Goal: Task Accomplishment & Management: Complete application form

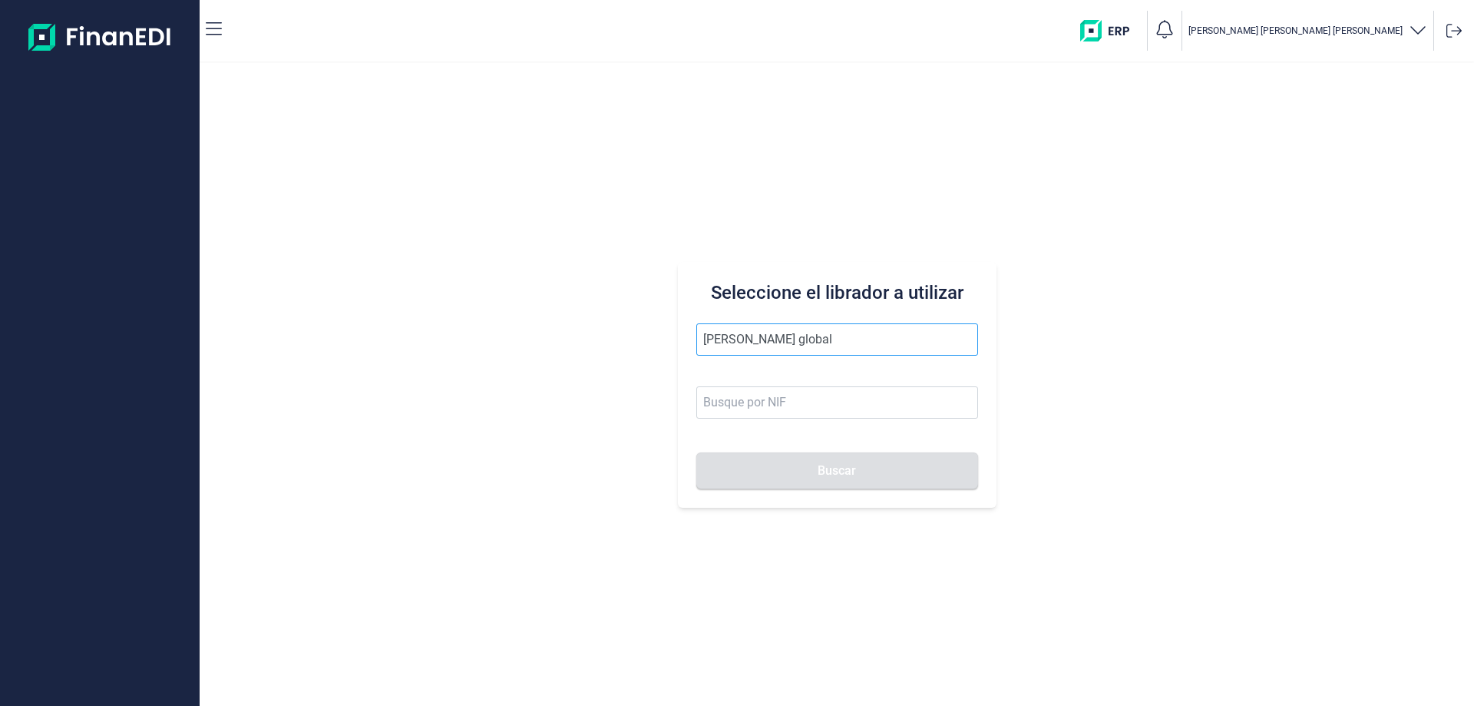
click at [734, 336] on input "[PERSON_NAME] global" at bounding box center [837, 339] width 282 height 32
click at [729, 338] on input "[PERSON_NAME] global" at bounding box center [837, 339] width 282 height 32
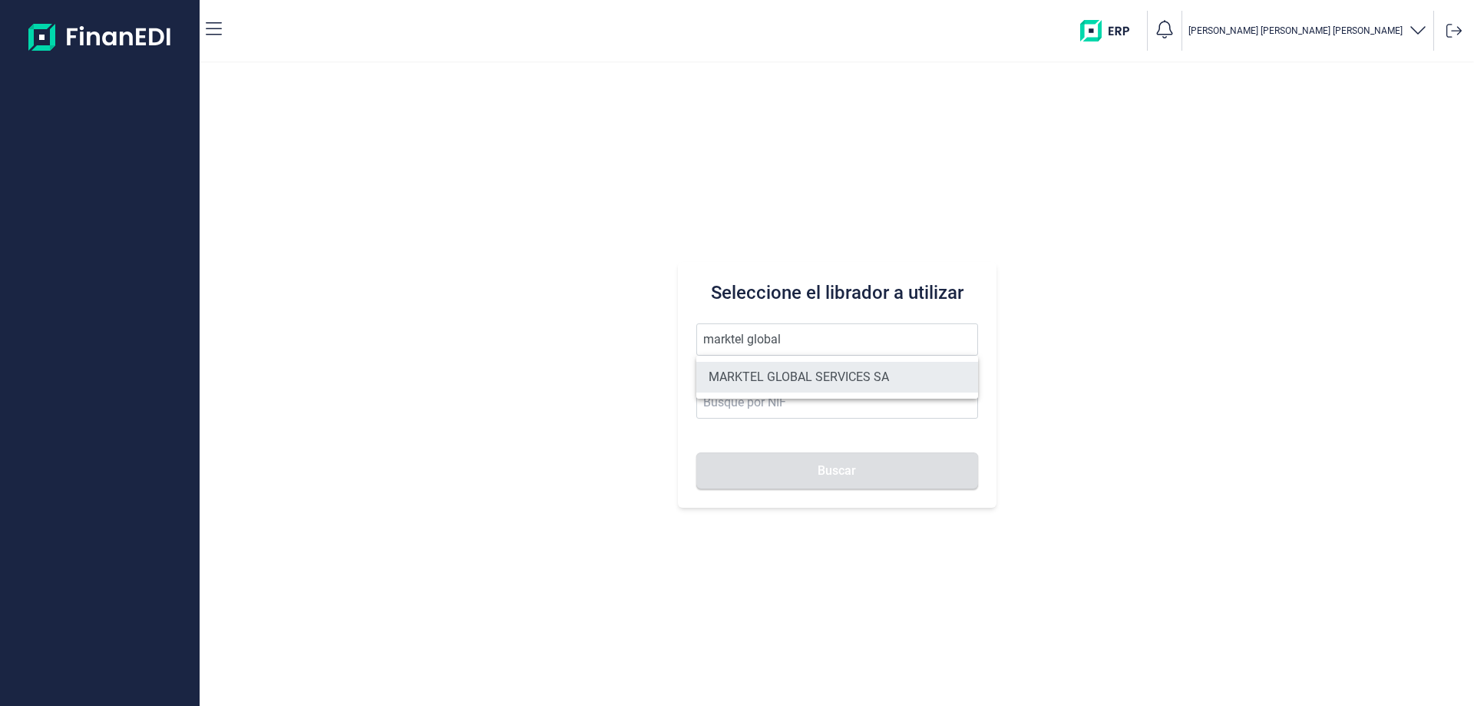
click at [805, 367] on li "MARKTEL GLOBAL SERVICES SA" at bounding box center [837, 377] width 282 height 31
type input "MARKTEL GLOBAL SERVICES SA"
type input "A82236944"
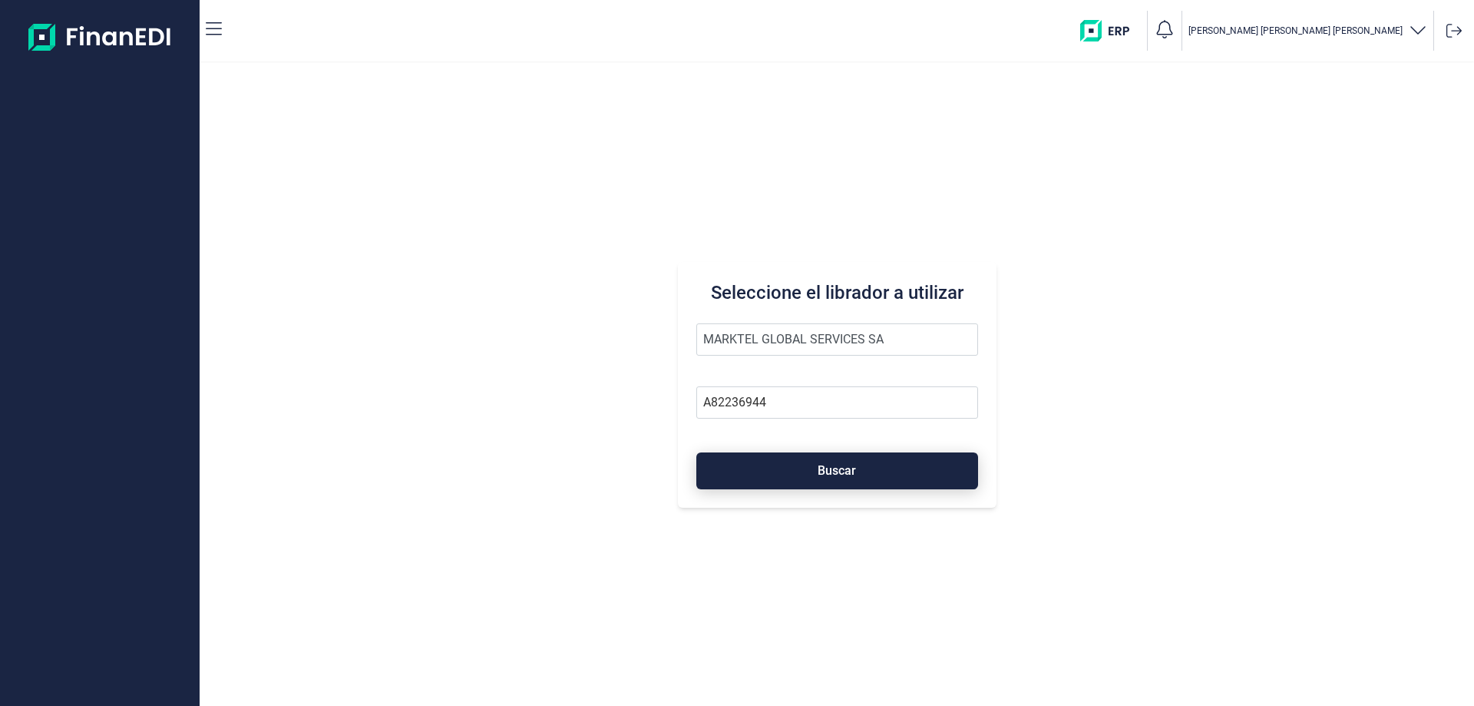
click at [833, 473] on span "Buscar" at bounding box center [837, 471] width 38 height 12
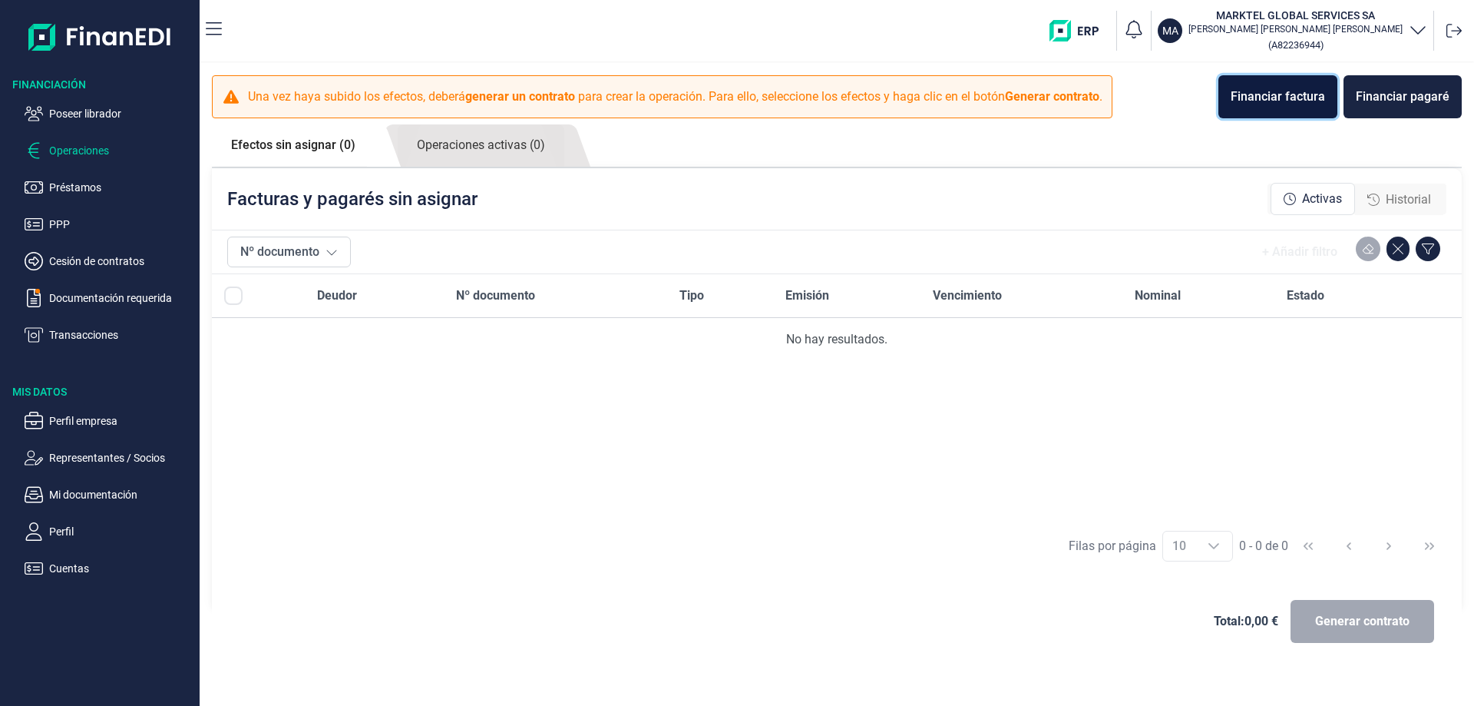
click at [1291, 101] on div "Financiar factura" at bounding box center [1278, 97] width 94 height 18
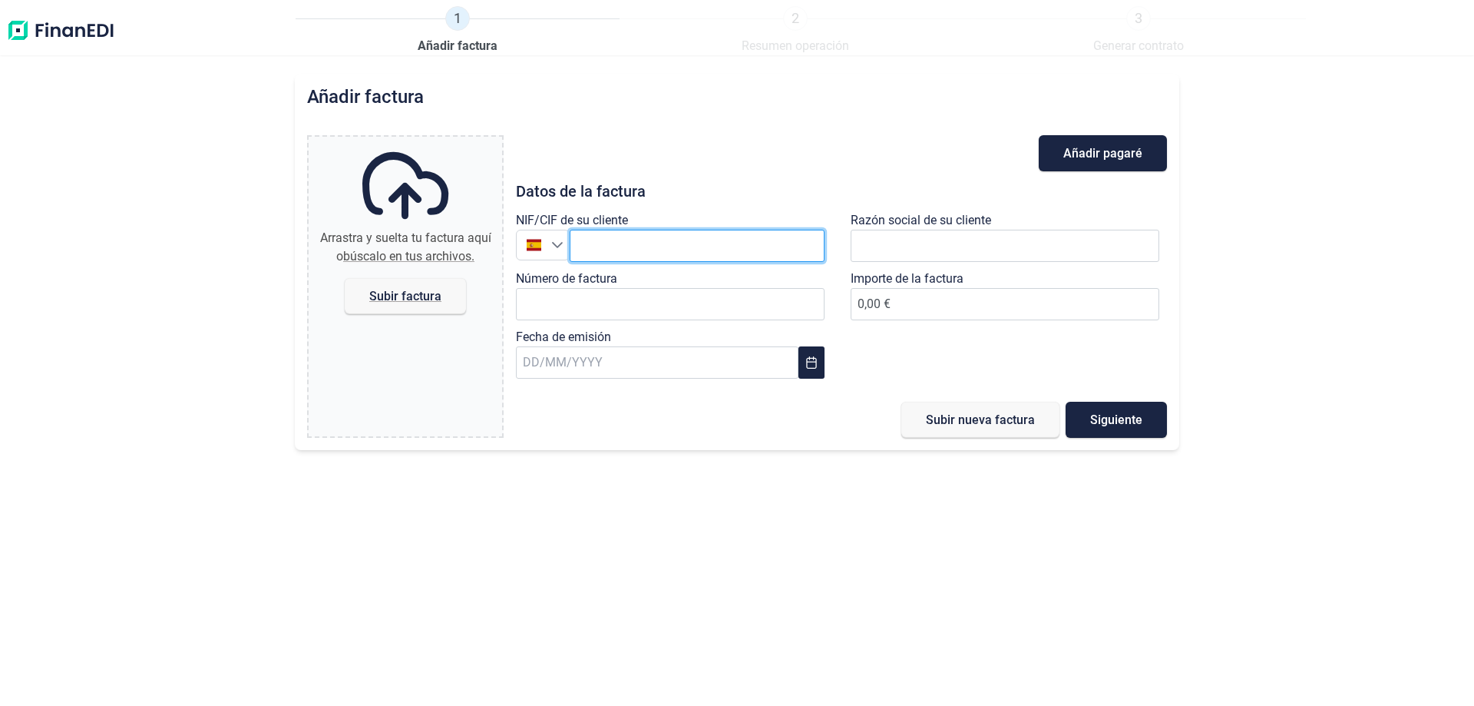
click at [594, 246] on input "text" at bounding box center [697, 246] width 255 height 32
paste input "A82046061"
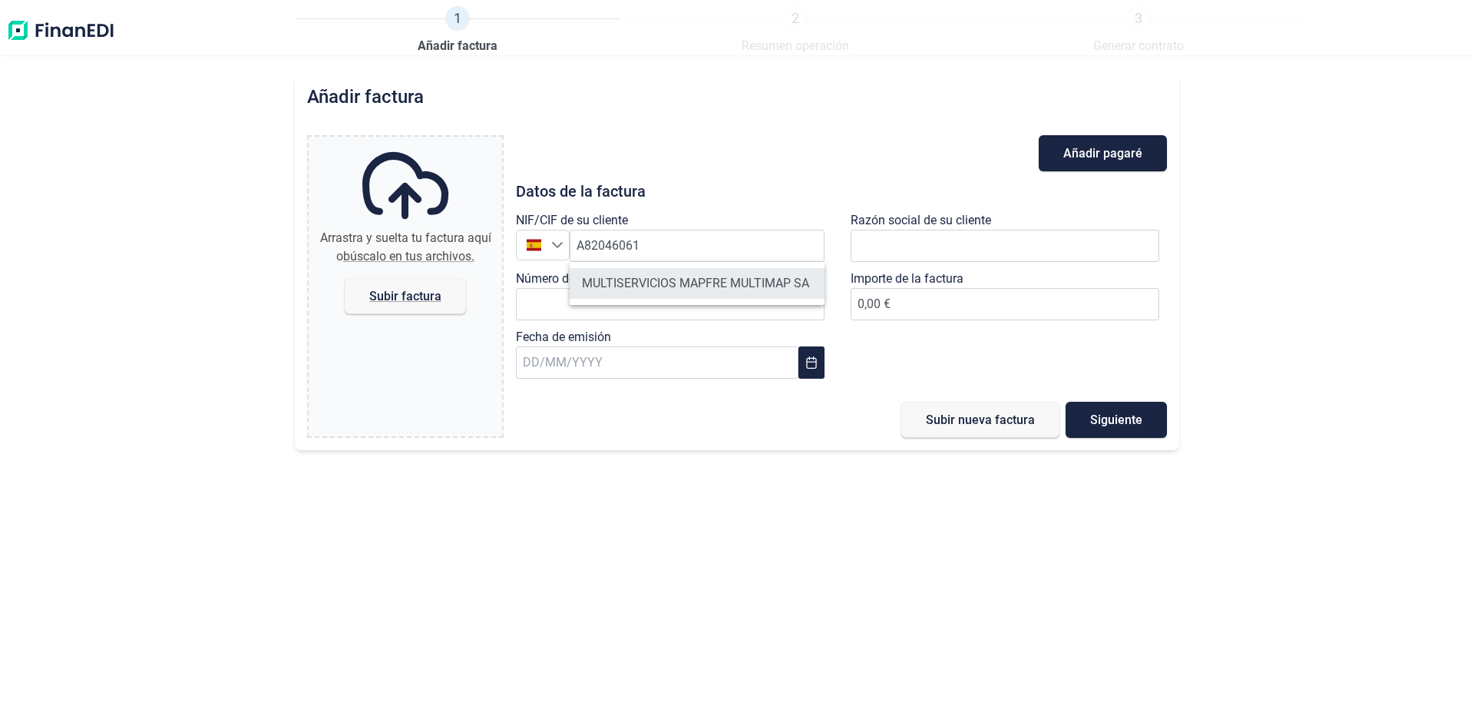
click at [615, 276] on li "MULTISERVICIOS MAPFRE MULTIMAP SA" at bounding box center [697, 283] width 255 height 31
type input "A82046061"
type input "MULTISERVICIOS MAPFRE MULTIMAP SA"
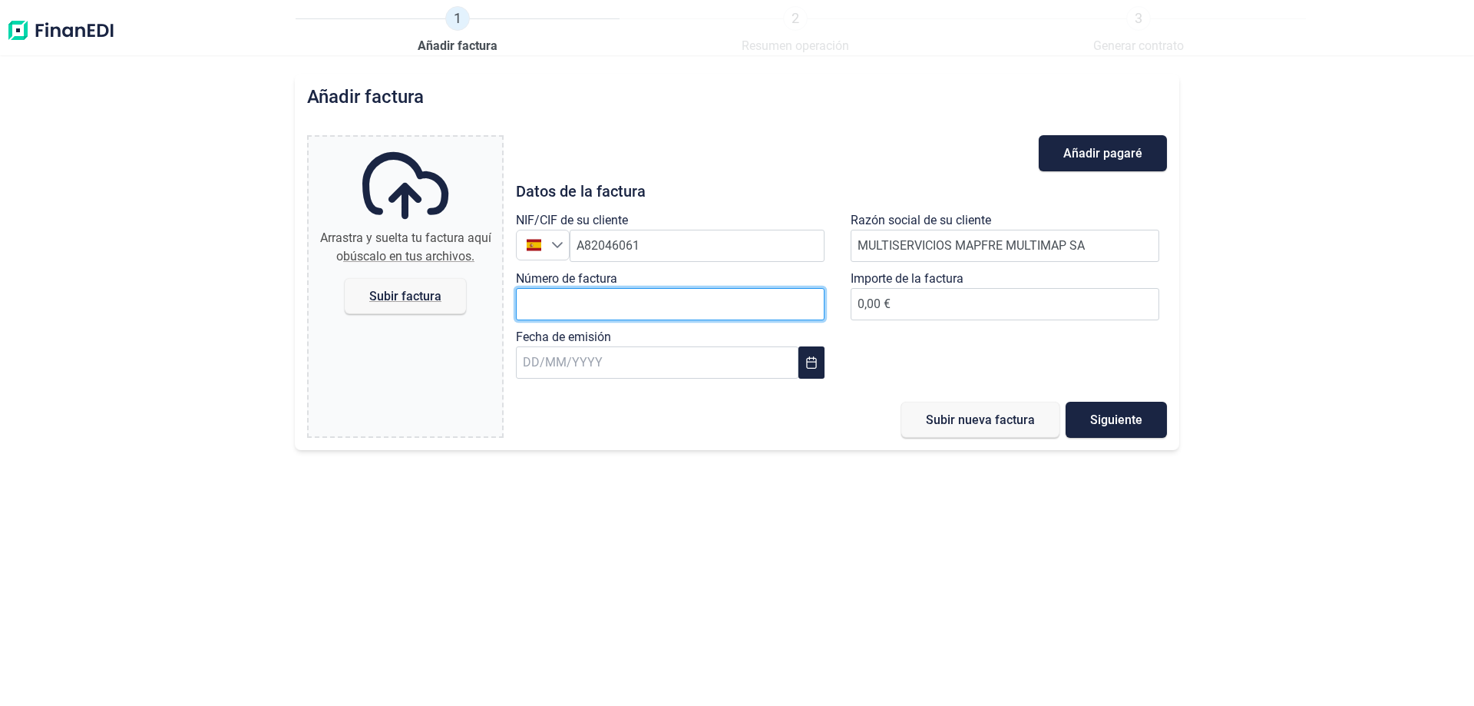
click at [617, 304] on input "Número de factura" at bounding box center [670, 304] width 309 height 32
paste input "1429/2025"
type input "1429/2025"
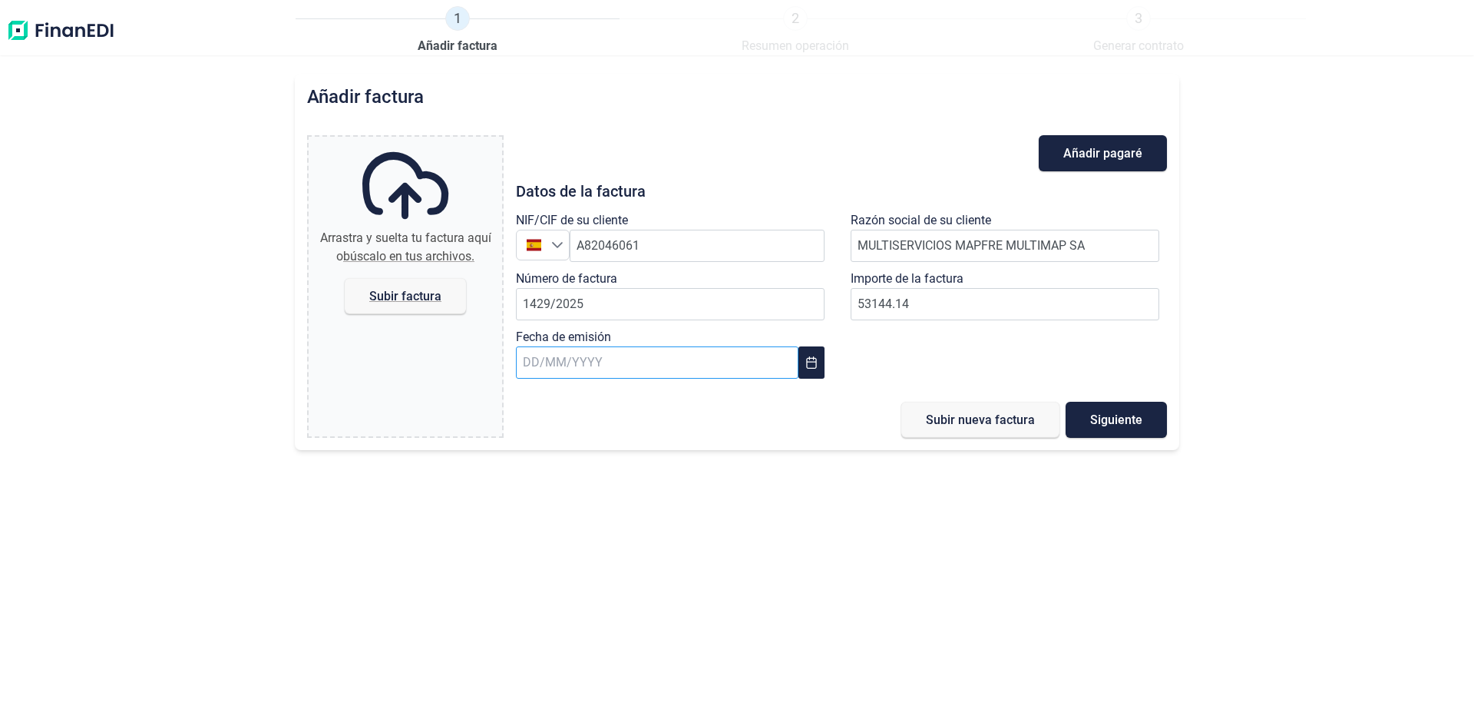
type input "53.144,14 €"
click at [726, 366] on input "text" at bounding box center [657, 362] width 283 height 32
click at [531, 401] on button "Previous Month" at bounding box center [540, 403] width 25 height 25
click at [787, 658] on span "31" at bounding box center [801, 652] width 31 height 31
type input "[DATE]"
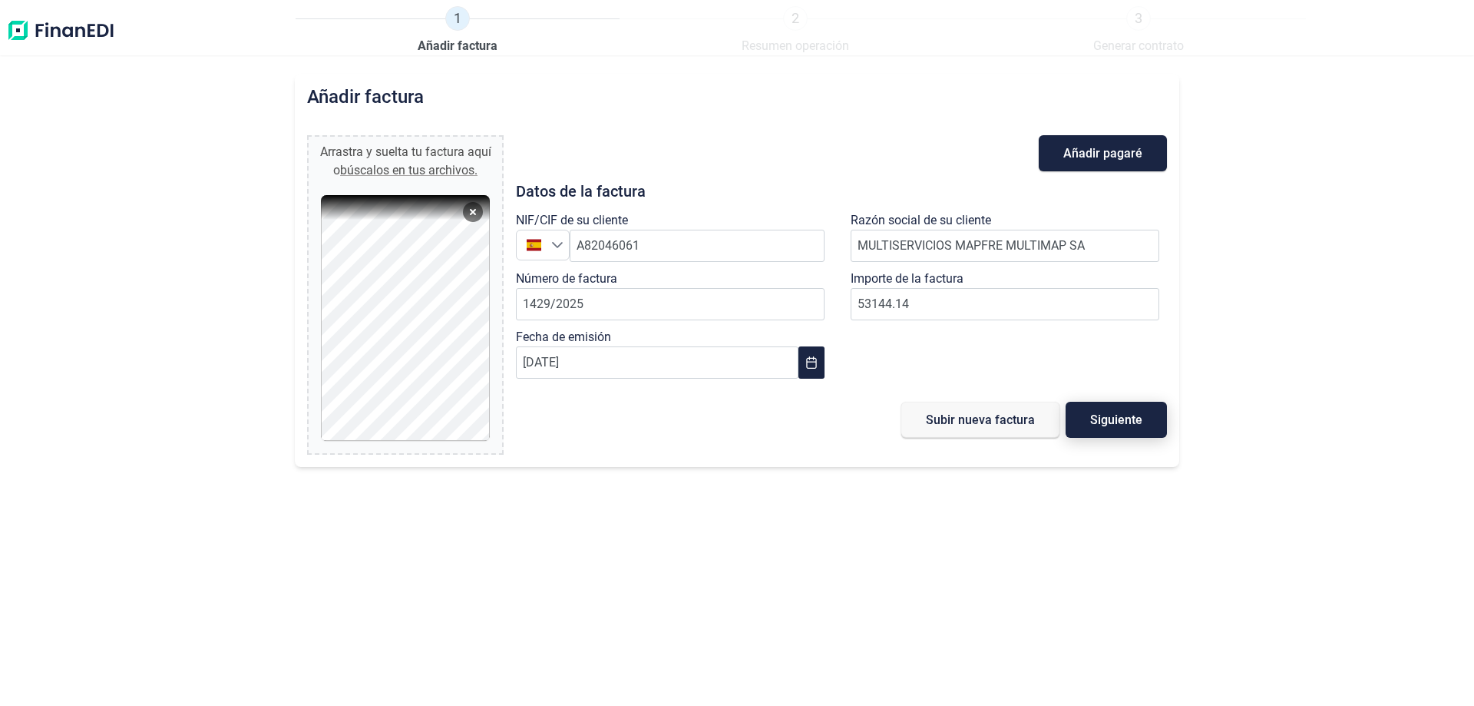
click at [1120, 414] on span "Siguiente" at bounding box center [1116, 420] width 52 height 12
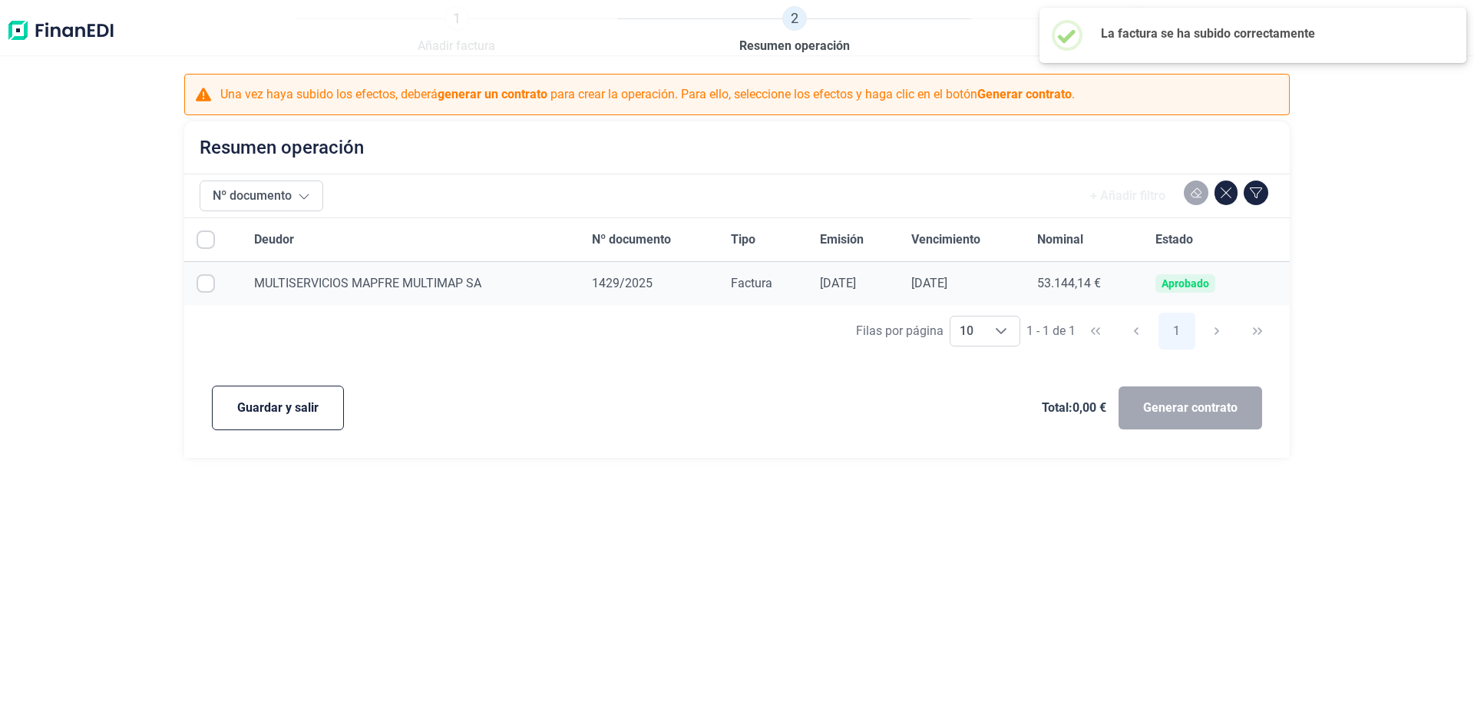
checkbox input "true"
